Goal: Find specific page/section: Find specific page/section

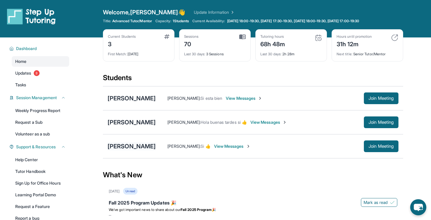
click at [127, 147] on div "[PERSON_NAME]" at bounding box center [132, 146] width 48 height 8
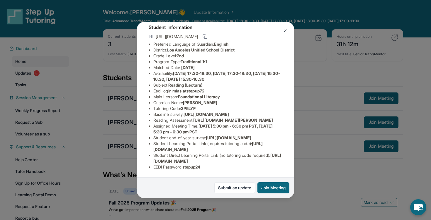
scroll to position [76, 10]
drag, startPoint x: 186, startPoint y: 97, endPoint x: 269, endPoint y: 103, distance: 82.6
click at [269, 118] on li "Reading Assessment : [URL][DOMAIN_NAME][PERSON_NAME]" at bounding box center [217, 121] width 129 height 6
copy span "[URL][DOMAIN_NAME][PERSON_NAME]"
click at [198, 135] on li "Student end-of-year survey : [URL][DOMAIN_NAME]" at bounding box center [217, 138] width 129 height 6
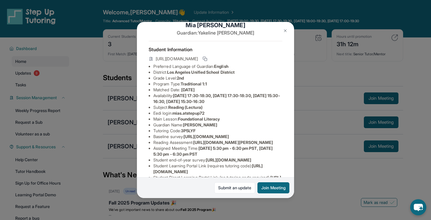
scroll to position [13, 3]
click at [286, 27] on button at bounding box center [285, 31] width 12 height 12
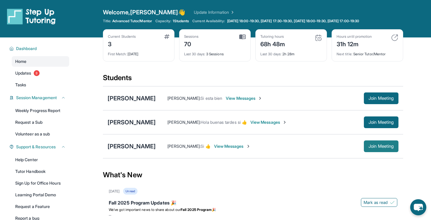
click at [387, 149] on button "Join Meeting" at bounding box center [381, 147] width 35 height 12
click at [125, 145] on div "[PERSON_NAME]" at bounding box center [132, 146] width 48 height 8
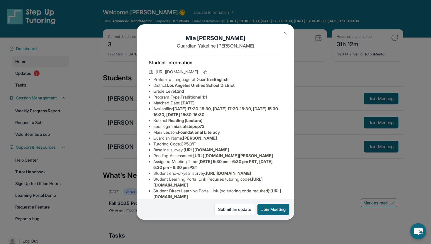
scroll to position [2, 9]
click at [110, 108] on div "[PERSON_NAME] Guardian: [PERSON_NAME] Student Information [URL][DOMAIN_NAME] Pr…" at bounding box center [215, 122] width 431 height 244
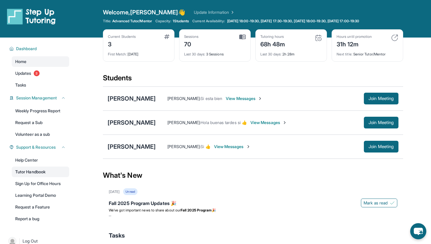
click at [41, 174] on link "Tutor Handbook" at bounding box center [40, 171] width 57 height 11
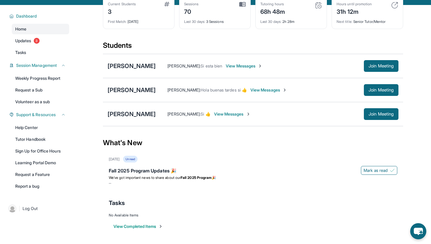
scroll to position [38, 0]
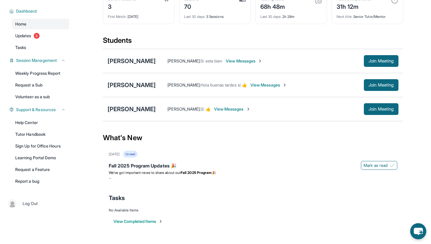
click at [127, 108] on div "[PERSON_NAME]" at bounding box center [132, 109] width 48 height 8
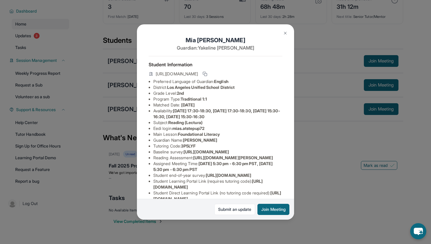
click at [285, 34] on img at bounding box center [285, 33] width 5 height 5
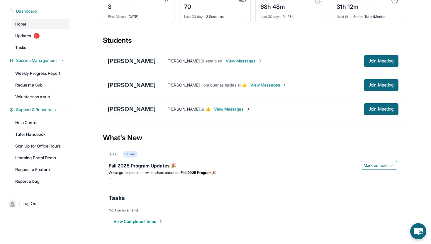
click at [127, 112] on div "[PERSON_NAME]" at bounding box center [132, 109] width 48 height 8
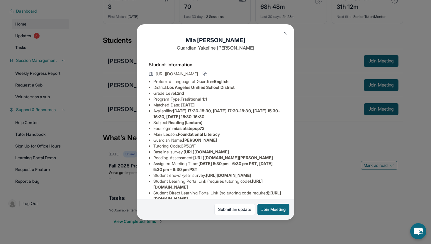
click at [286, 33] on img at bounding box center [285, 33] width 5 height 5
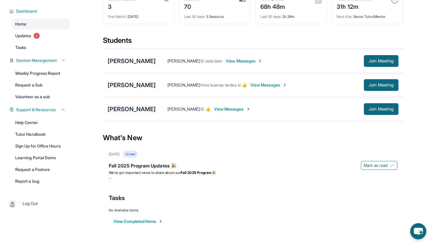
click at [137, 108] on div "[PERSON_NAME]" at bounding box center [132, 109] width 48 height 8
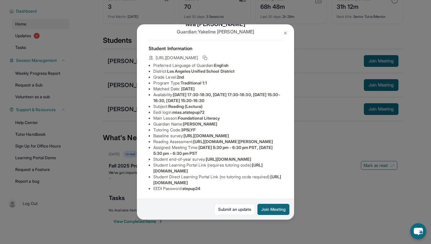
scroll to position [0, 0]
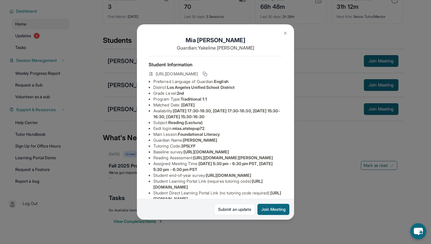
click at [283, 38] on button at bounding box center [285, 33] width 12 height 12
